Goal: Information Seeking & Learning: Learn about a topic

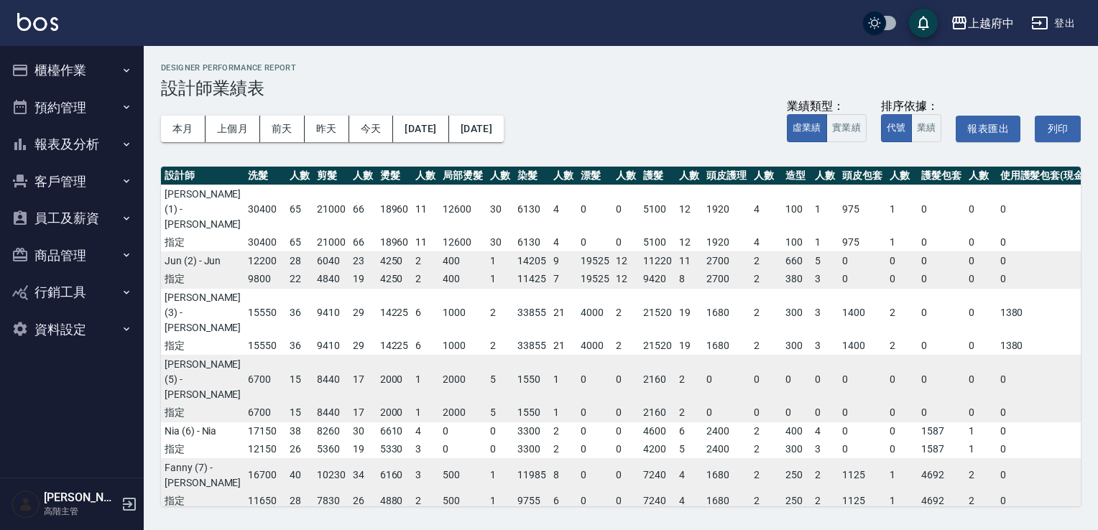
click at [114, 65] on button "櫃檯作業" at bounding box center [72, 70] width 132 height 37
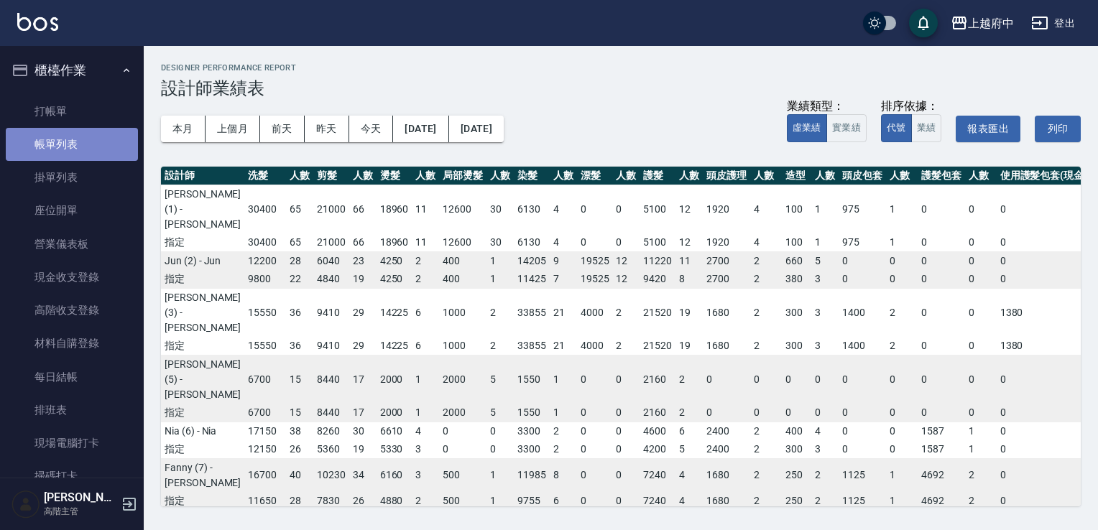
click at [121, 139] on link "帳單列表" at bounding box center [72, 144] width 132 height 33
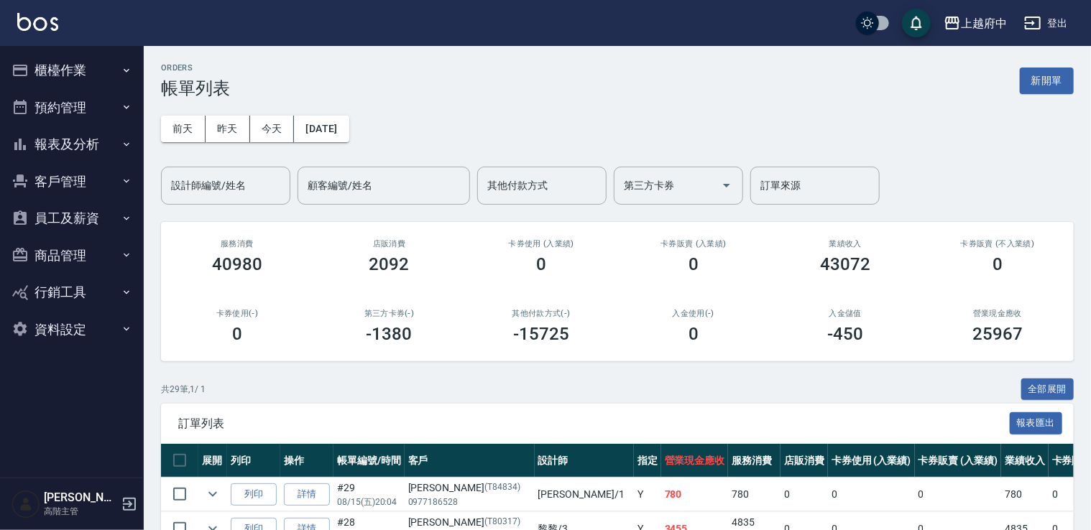
drag, startPoint x: 1049, startPoint y: 387, endPoint x: 956, endPoint y: 365, distance: 95.2
click at [1049, 387] on button "全部展開" at bounding box center [1047, 390] width 53 height 22
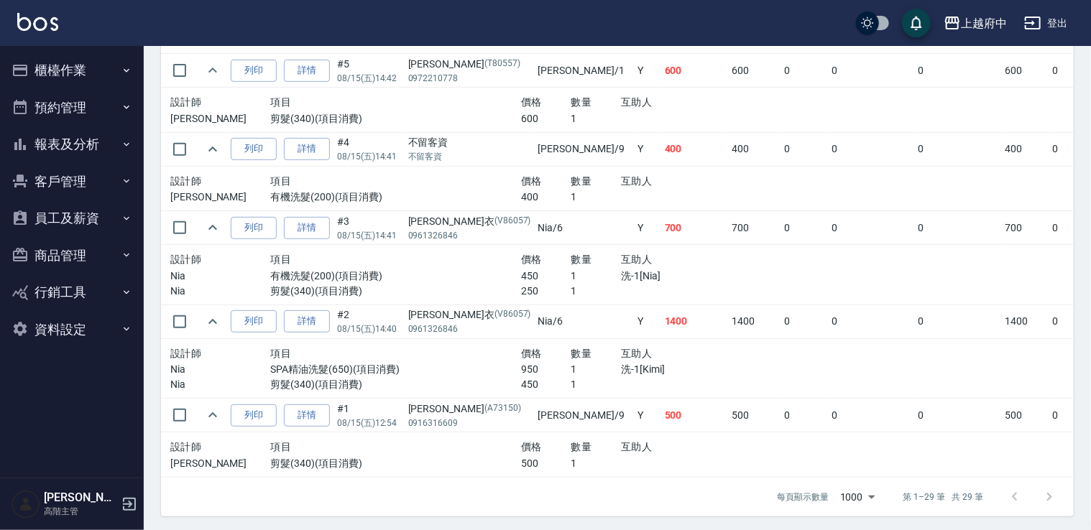
scroll to position [2952, 0]
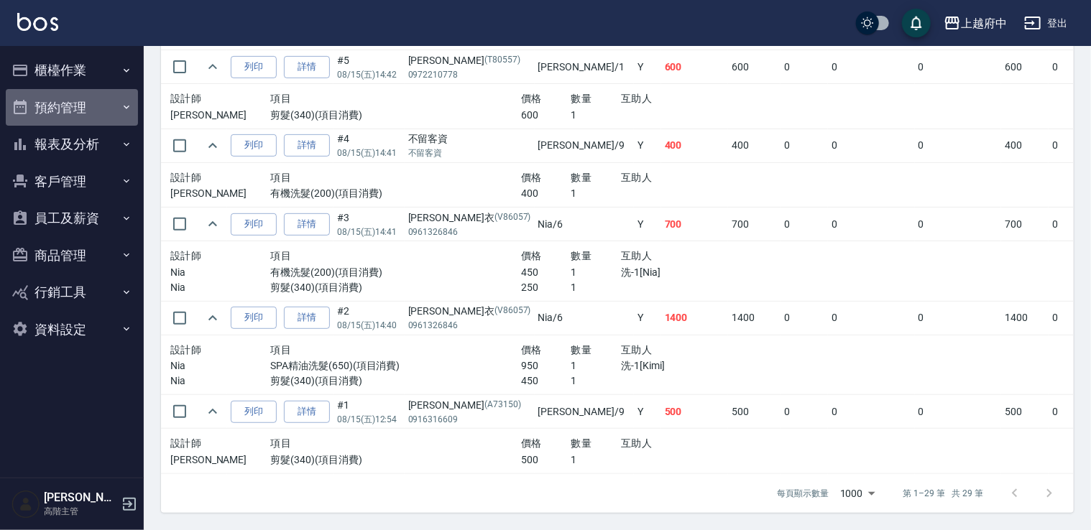
click at [107, 108] on button "預約管理" at bounding box center [72, 107] width 132 height 37
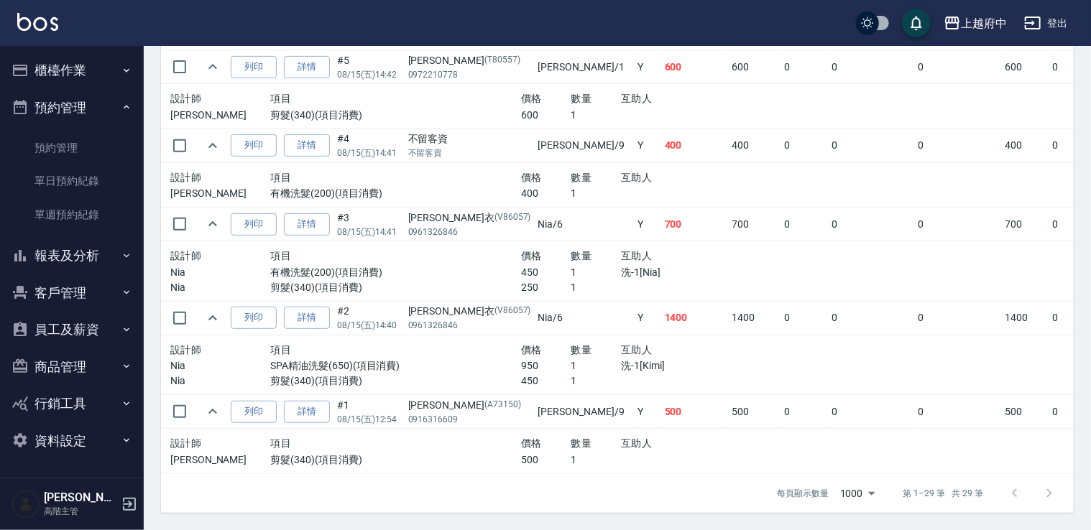
click at [108, 108] on button "預約管理" at bounding box center [72, 107] width 132 height 37
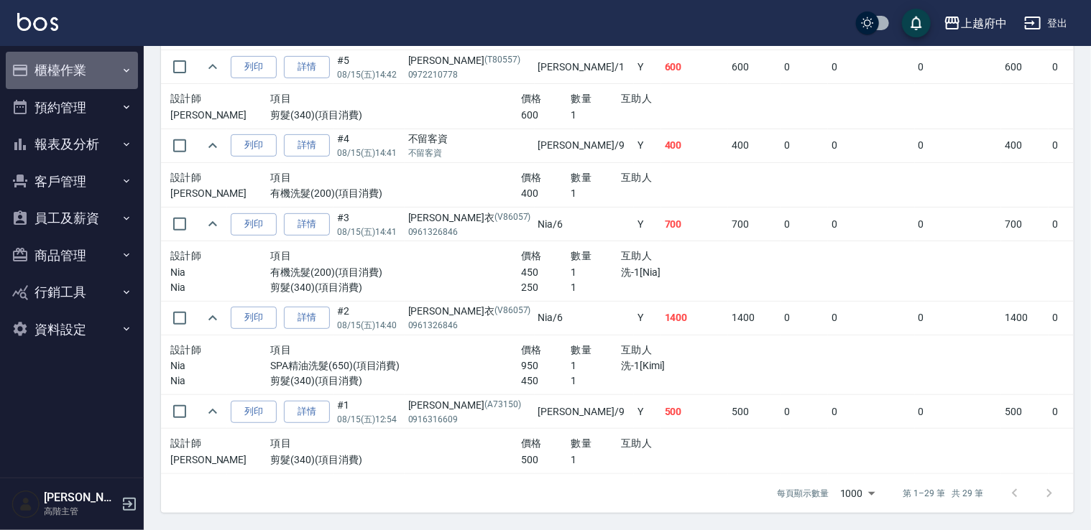
click at [109, 70] on button "櫃檯作業" at bounding box center [72, 70] width 132 height 37
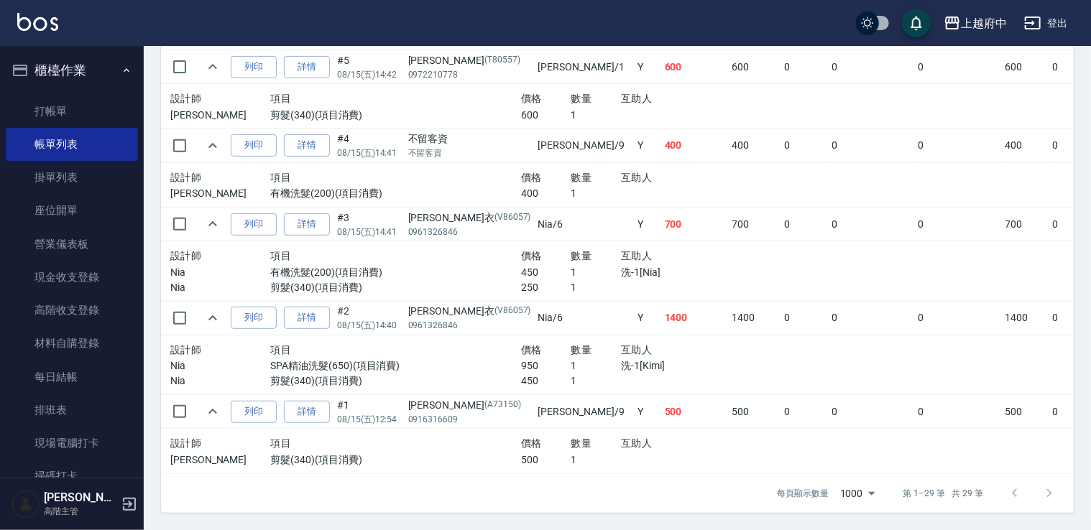
click at [101, 71] on button "櫃檯作業" at bounding box center [72, 70] width 132 height 37
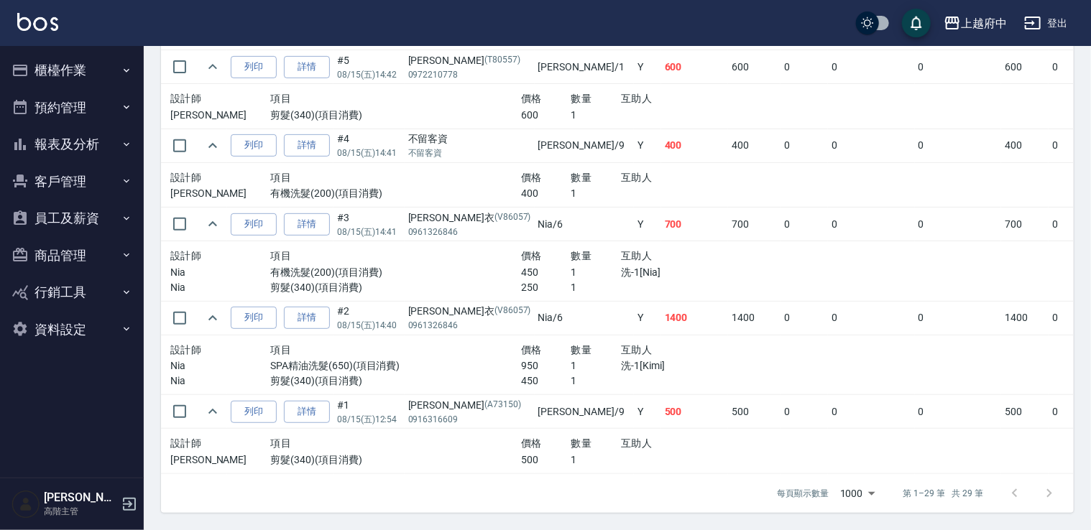
click at [110, 138] on button "報表及分析" at bounding box center [72, 144] width 132 height 37
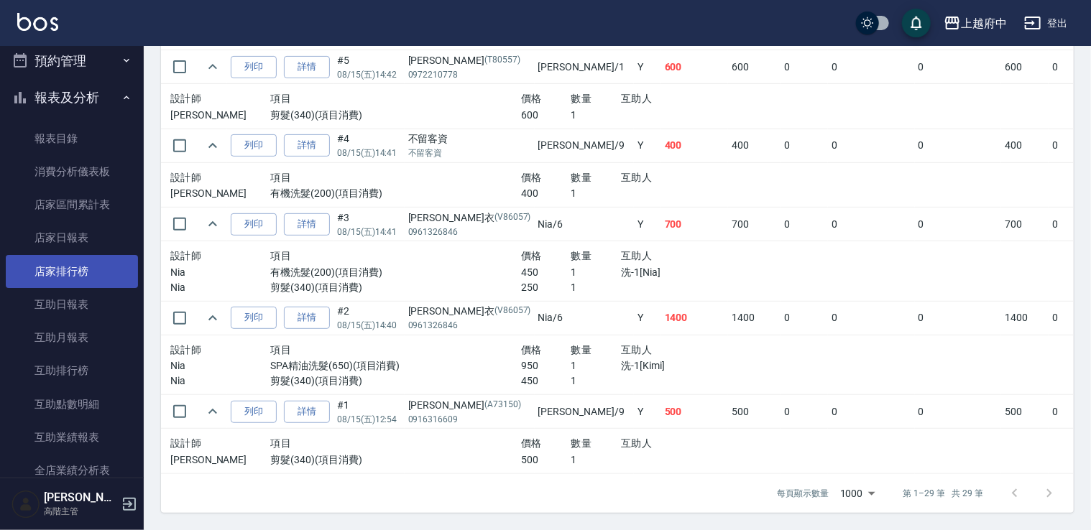
scroll to position [239, 0]
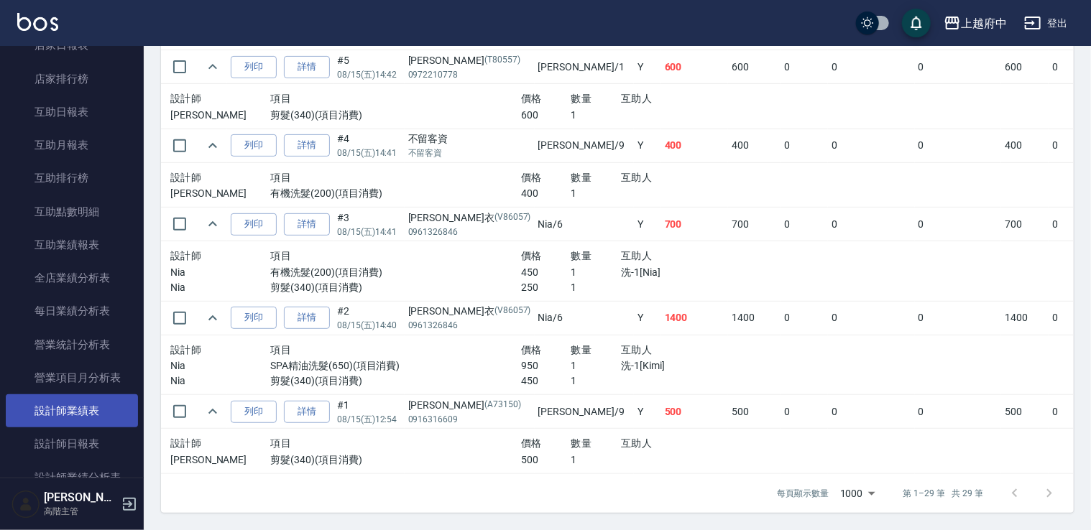
click at [81, 397] on link "設計師業績表" at bounding box center [72, 411] width 132 height 33
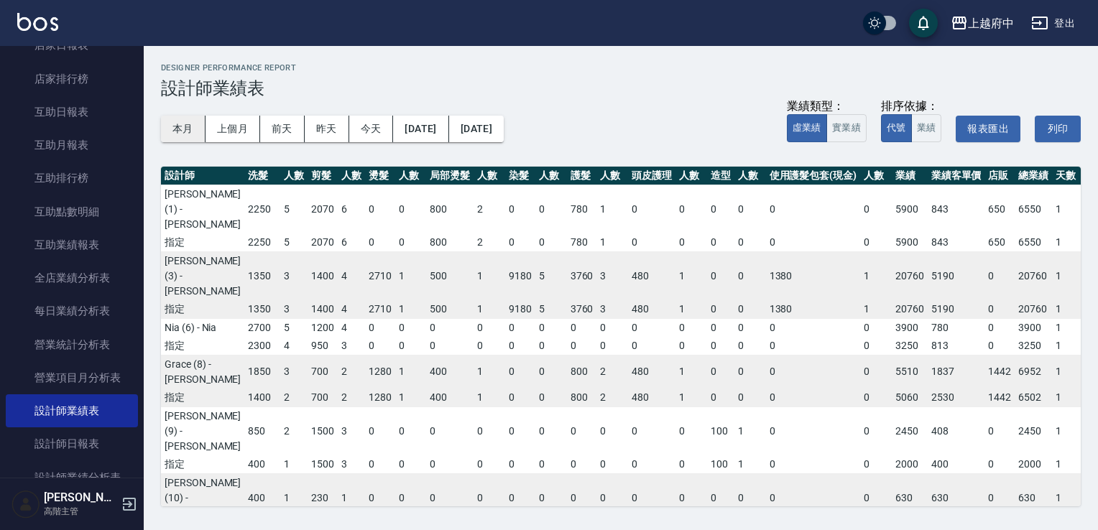
click at [197, 125] on button "本月" at bounding box center [183, 129] width 45 height 27
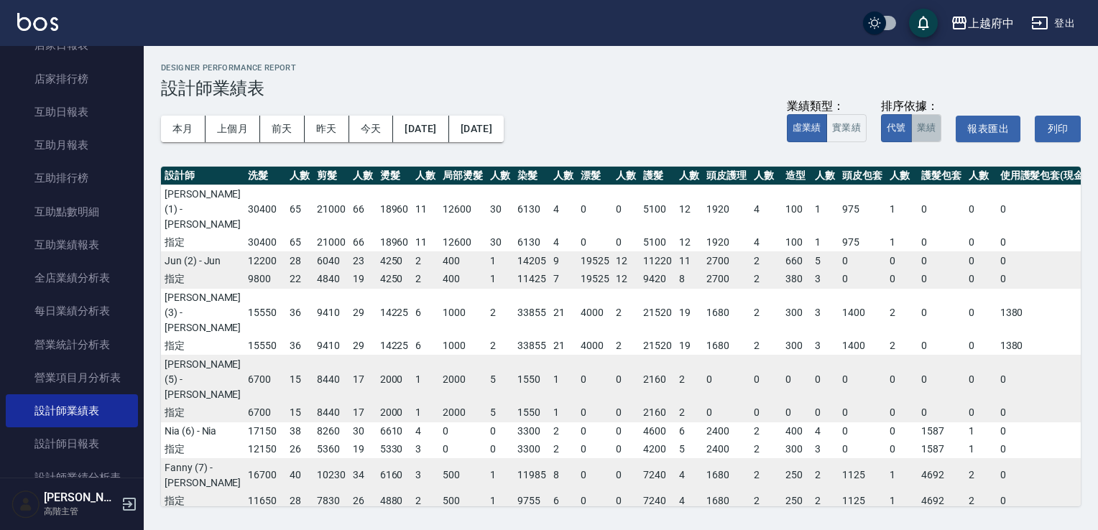
click at [929, 119] on button "業績" at bounding box center [926, 128] width 31 height 28
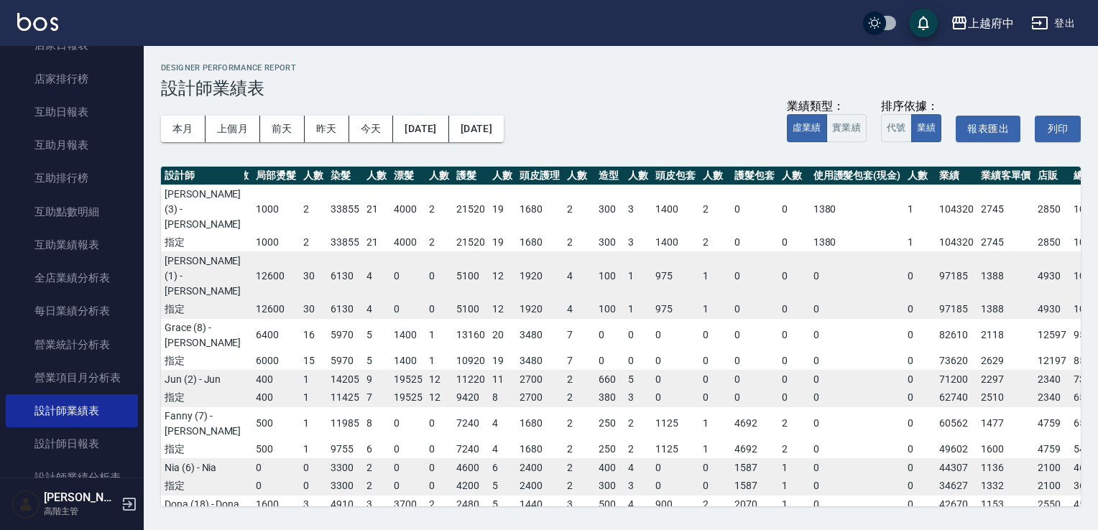
scroll to position [0, 285]
